Goal: Task Accomplishment & Management: Use online tool/utility

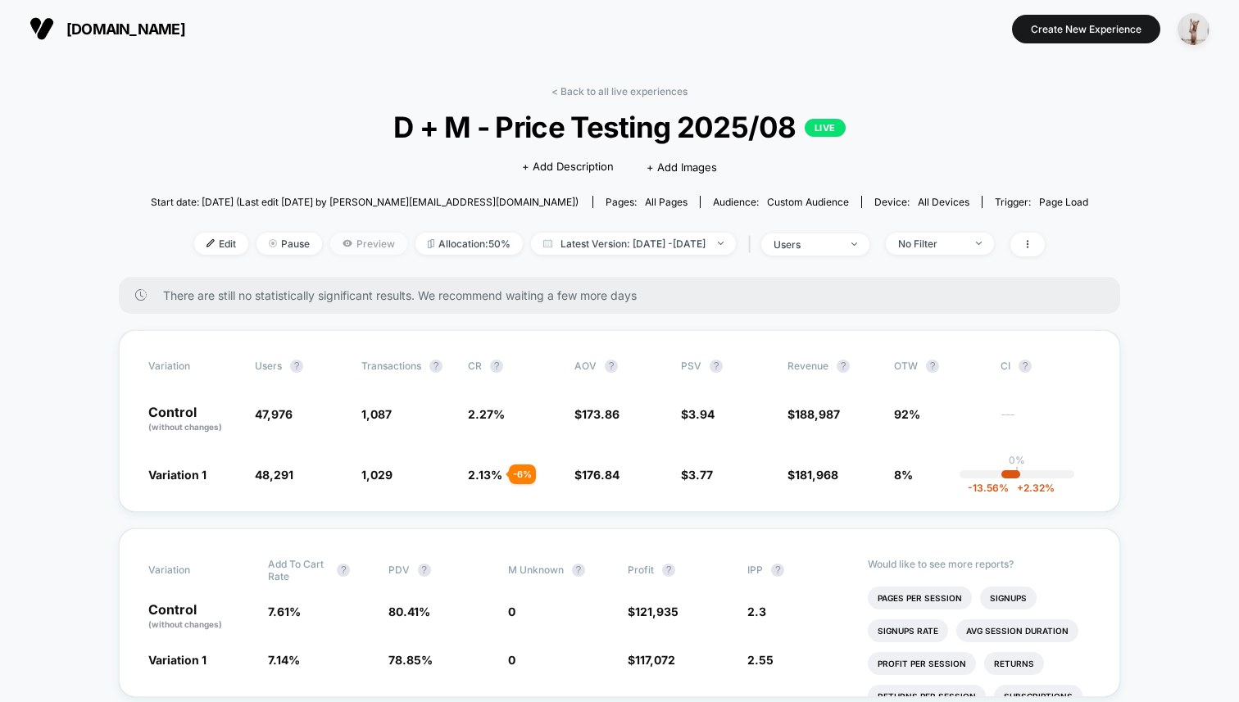
click at [334, 244] on span "Preview" at bounding box center [368, 244] width 77 height 22
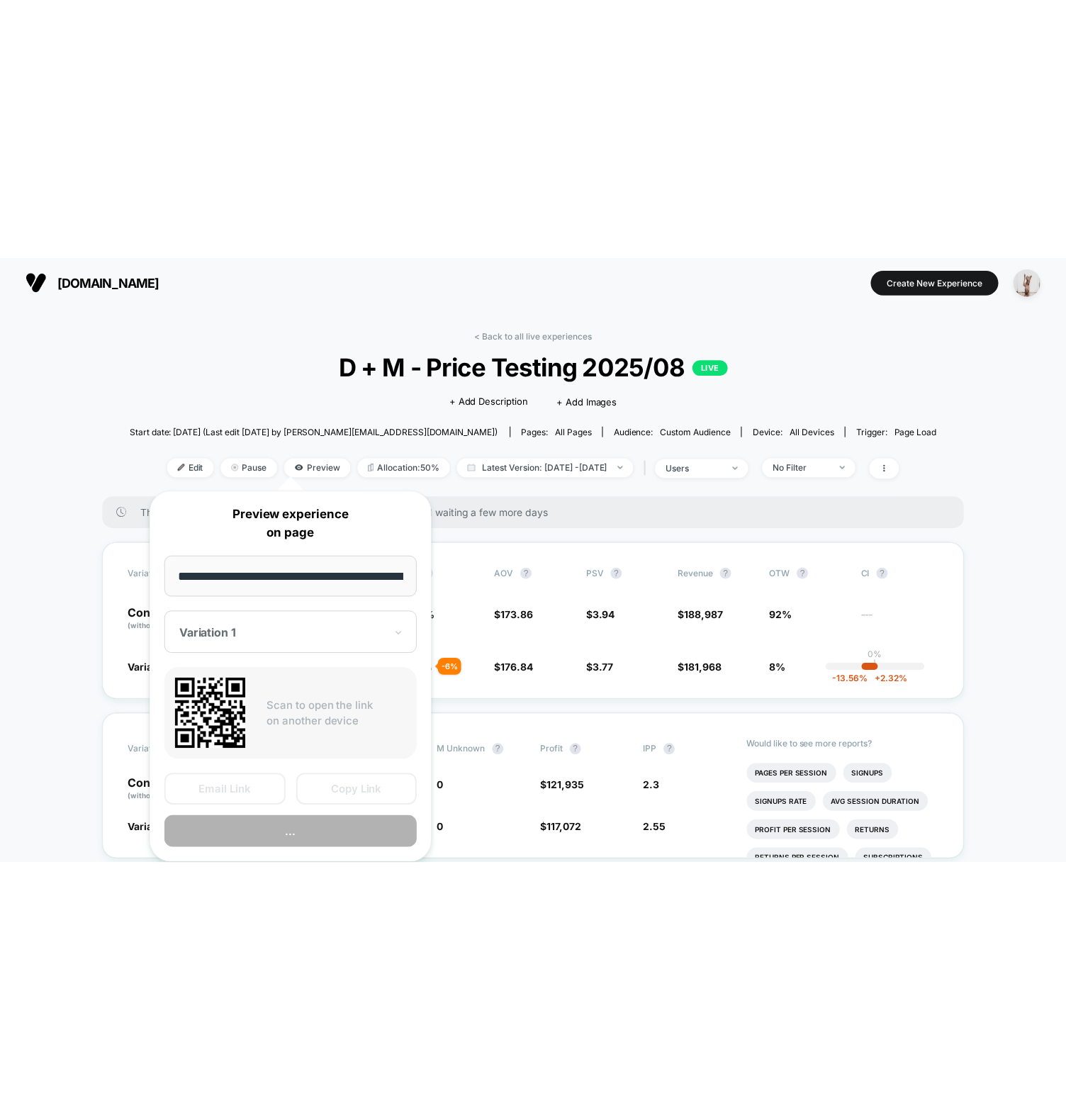
scroll to position [0, 111]
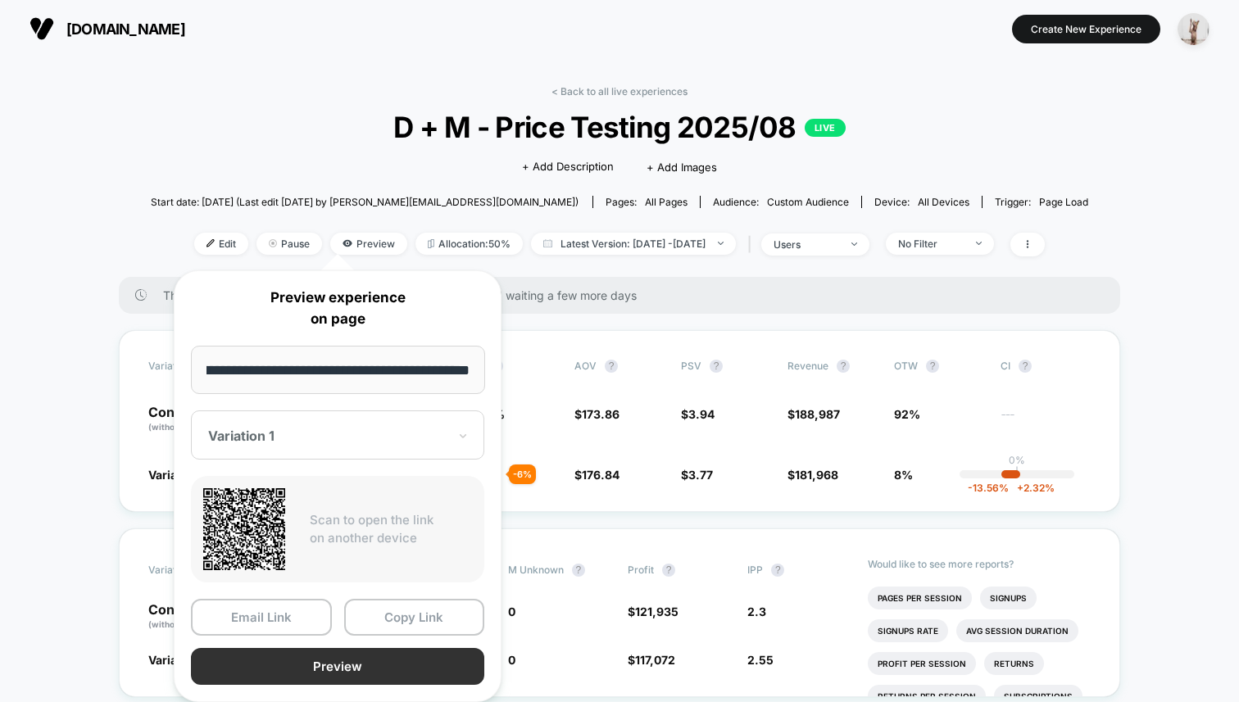
click at [370, 659] on button "Preview" at bounding box center [337, 666] width 293 height 37
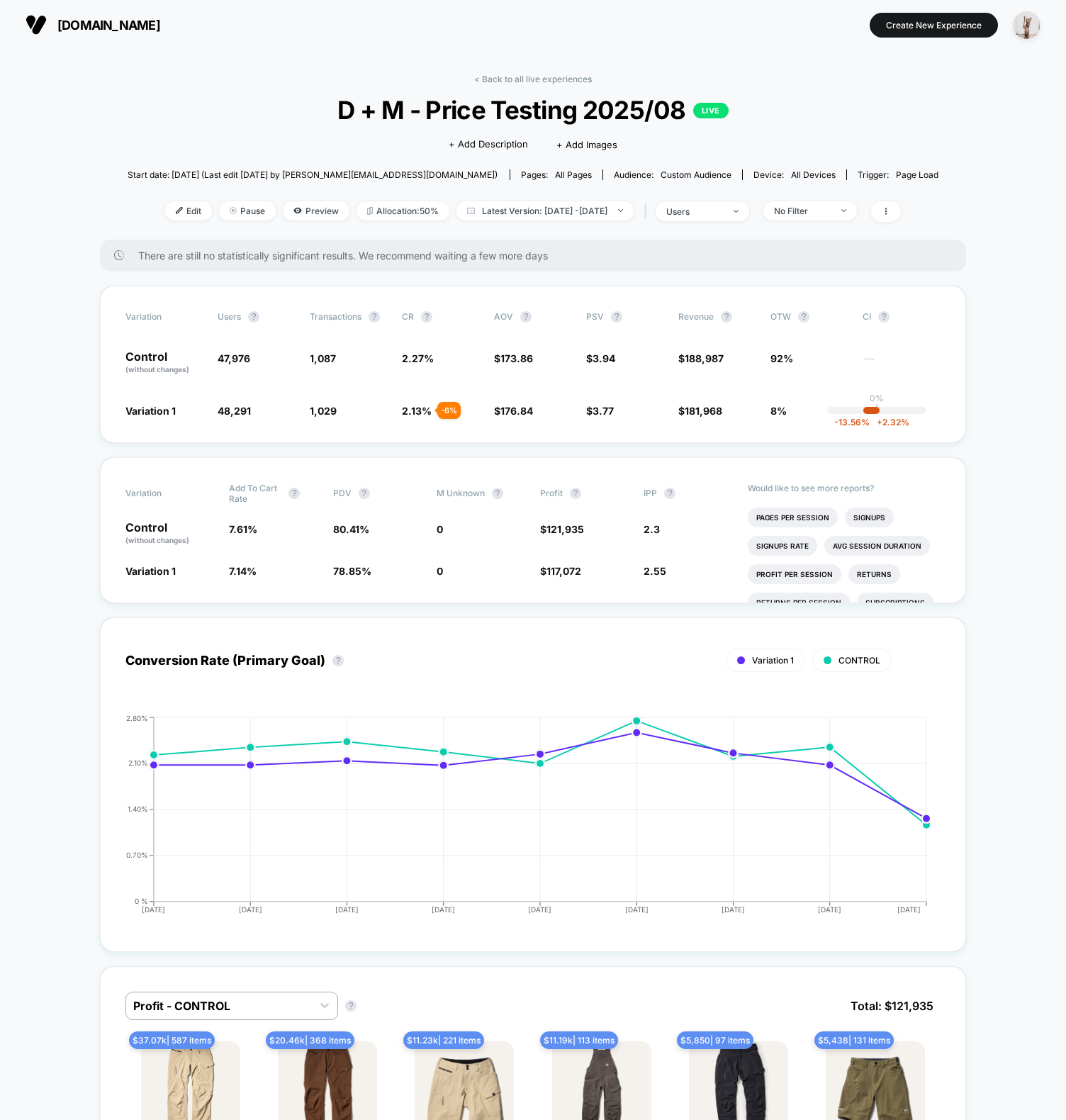
click at [165, 206] on span "Edit" at bounding box center [188, 211] width 47 height 19
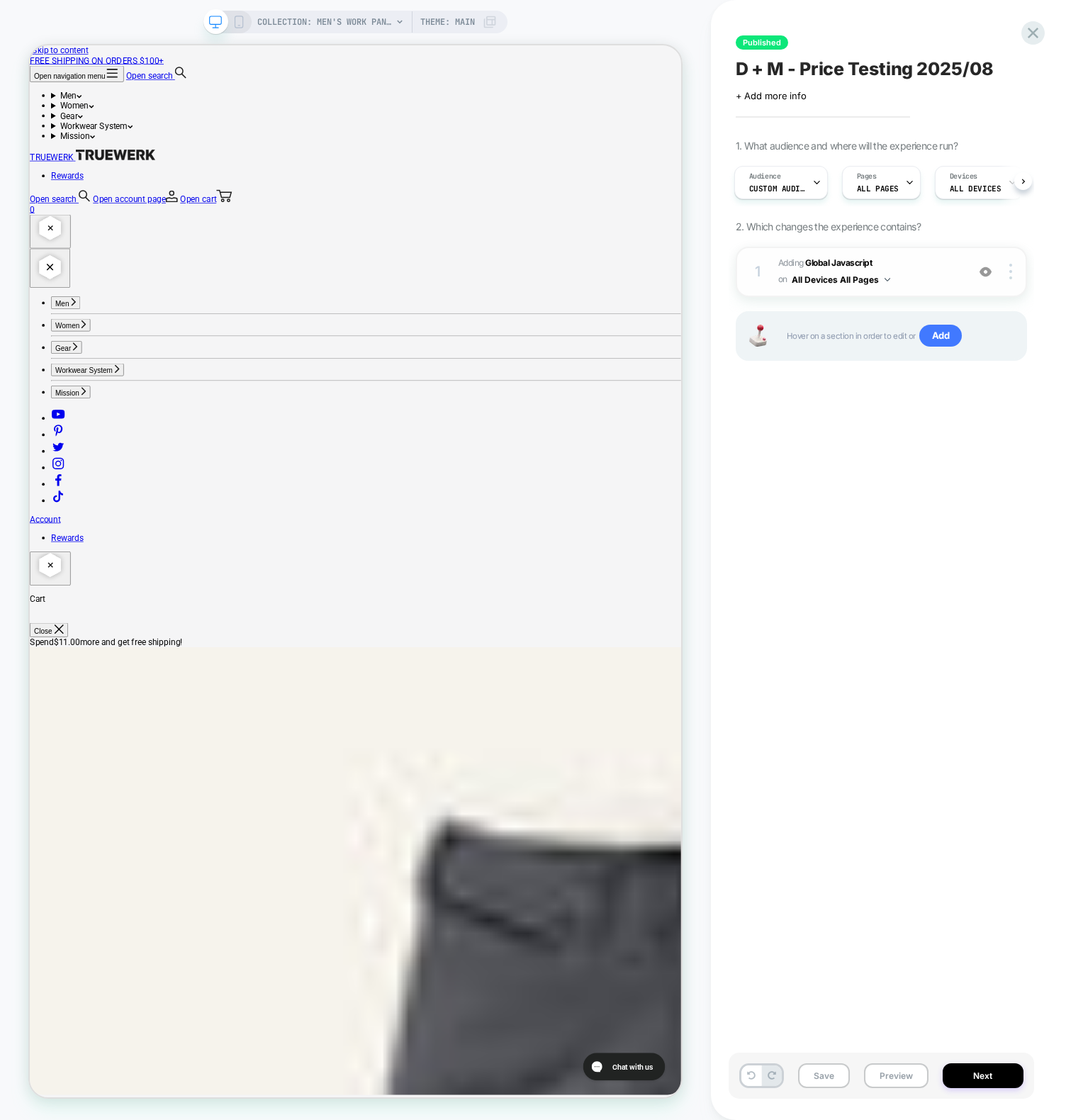
click at [779, 272] on span "on" at bounding box center [782, 279] width 10 height 16
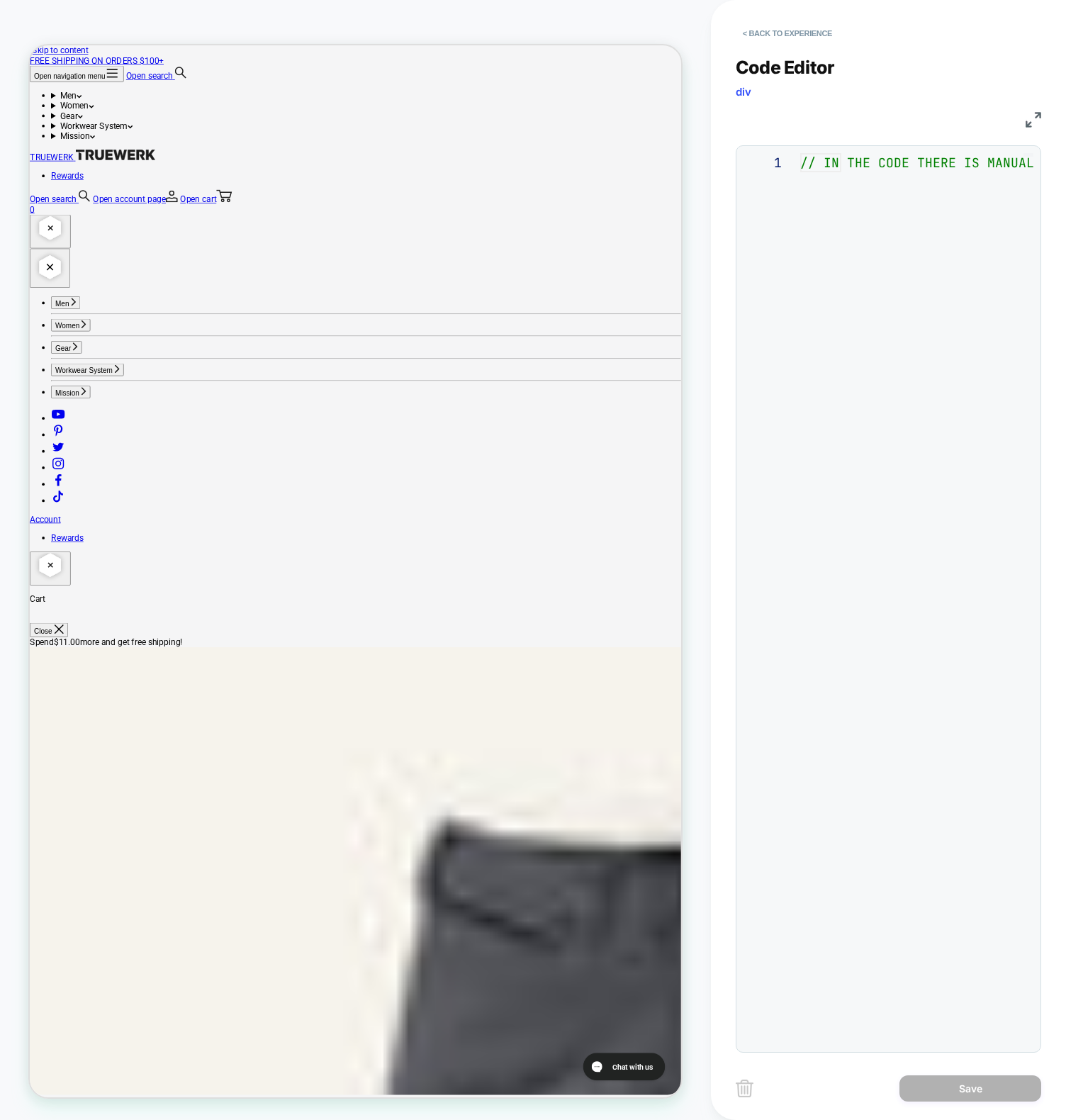
scroll to position [191, 0]
